Goal: Find specific page/section: Find specific page/section

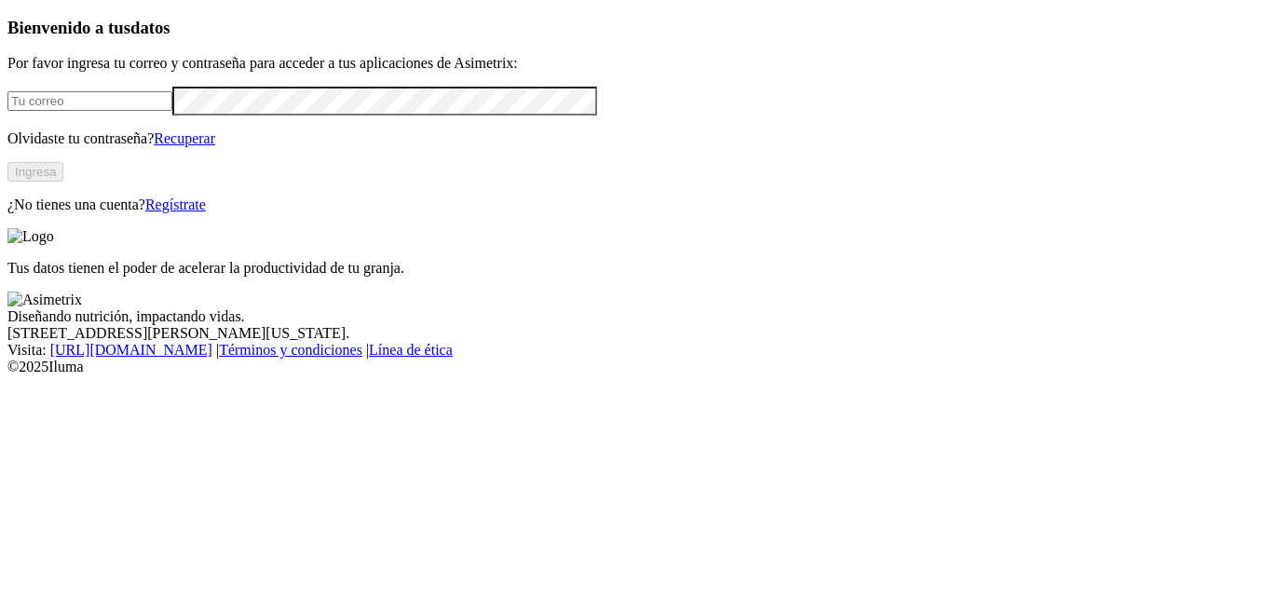
click at [172, 111] on input "email" at bounding box center [89, 101] width 165 height 20
type input "G"
type input "[PERSON_NAME][EMAIL_ADDRESS][PERSON_NAME][DOMAIN_NAME]"
click at [63, 182] on button "Ingresa" at bounding box center [35, 172] width 56 height 20
